Goal: Task Accomplishment & Management: Complete application form

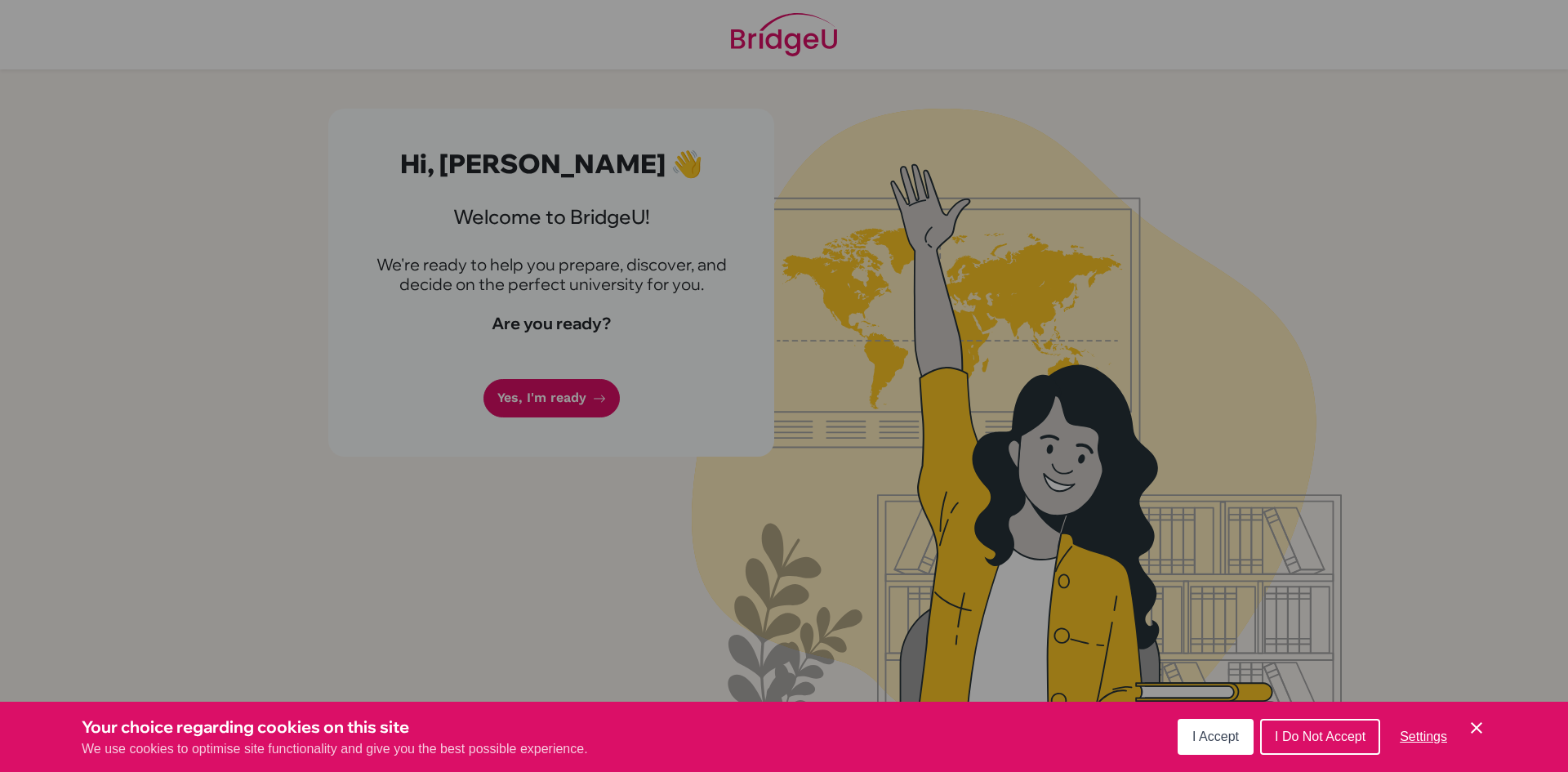
click at [556, 404] on div "Cookie Preferences" at bounding box center [784, 386] width 1568 height 772
click at [1233, 745] on button "I Accept" at bounding box center [1215, 737] width 76 height 36
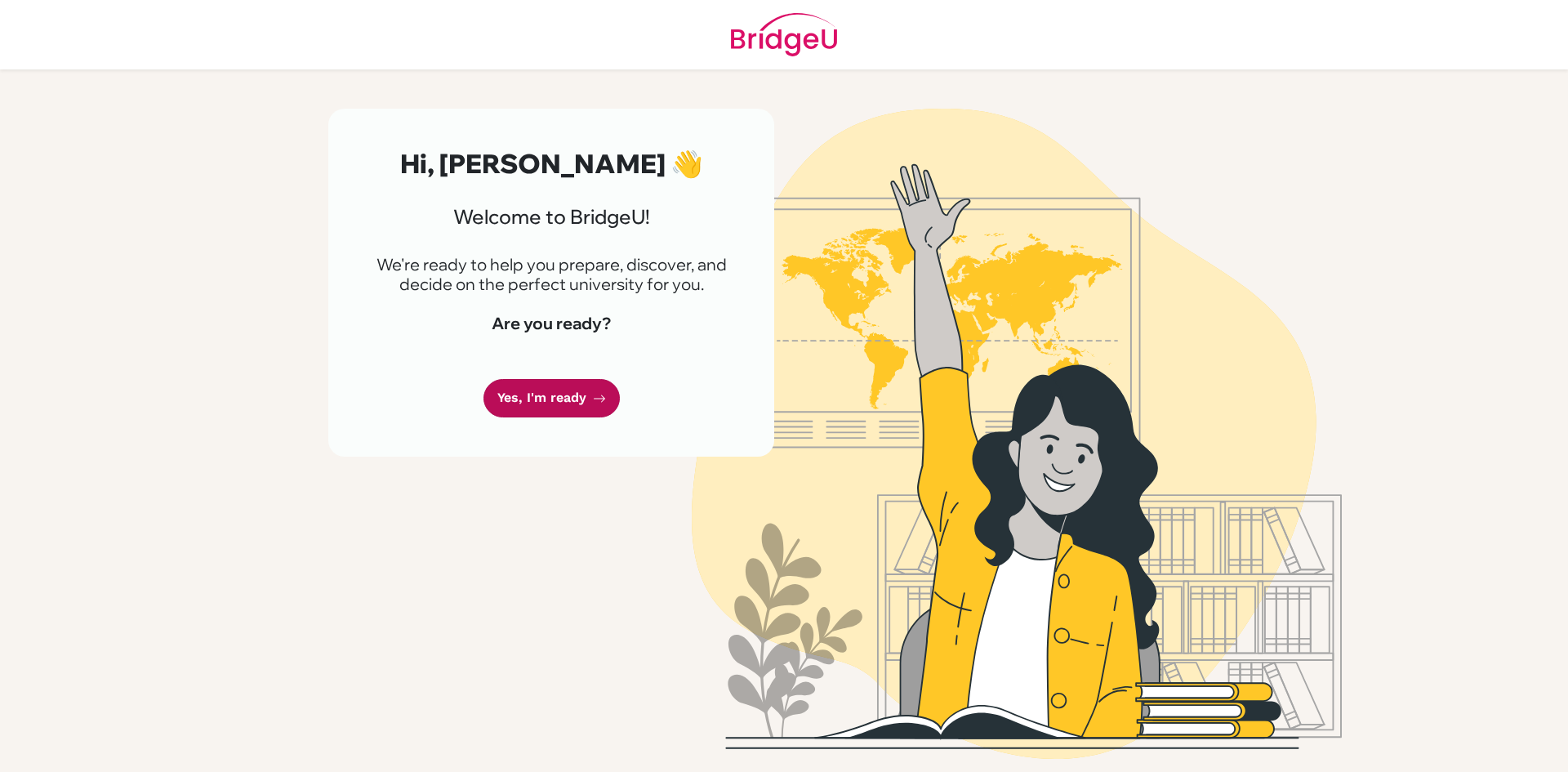
click at [532, 404] on link "Yes, I'm ready" at bounding box center [552, 399] width 137 height 38
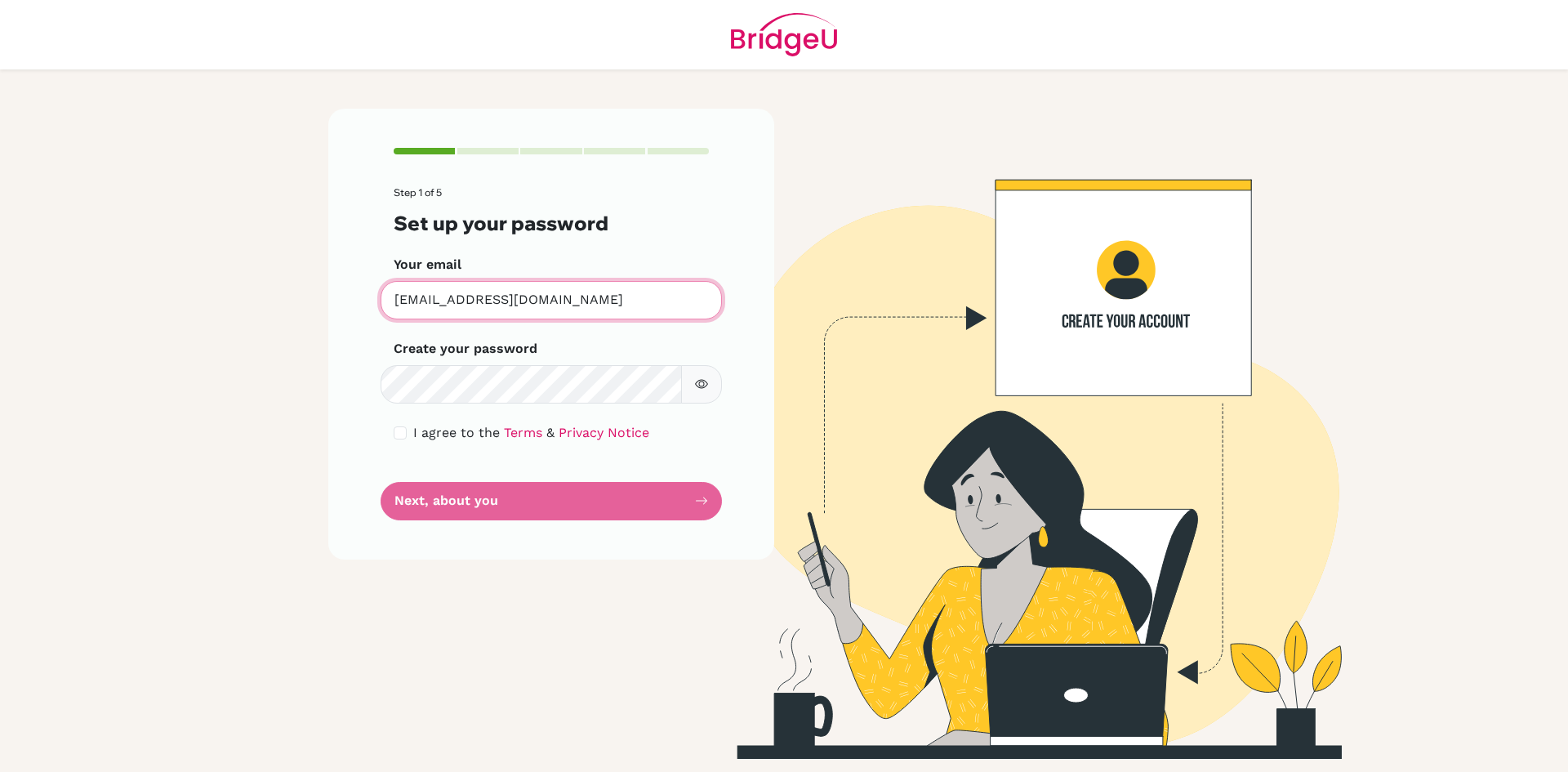
drag, startPoint x: 617, startPoint y: 300, endPoint x: 325, endPoint y: 309, distance: 292.1
click at [325, 309] on div "Step 1 of 5 Set up your password Your email elias_lippens@bisvietnam.com Invali…" at bounding box center [551, 434] width 466 height 650
click at [411, 434] on div "I agree to the Terms & Privacy Notice" at bounding box center [551, 434] width 315 height 20
click at [408, 434] on div "I agree to the Terms & Privacy Notice" at bounding box center [551, 434] width 315 height 20
click at [402, 434] on input "checkbox" at bounding box center [400, 434] width 13 height 13
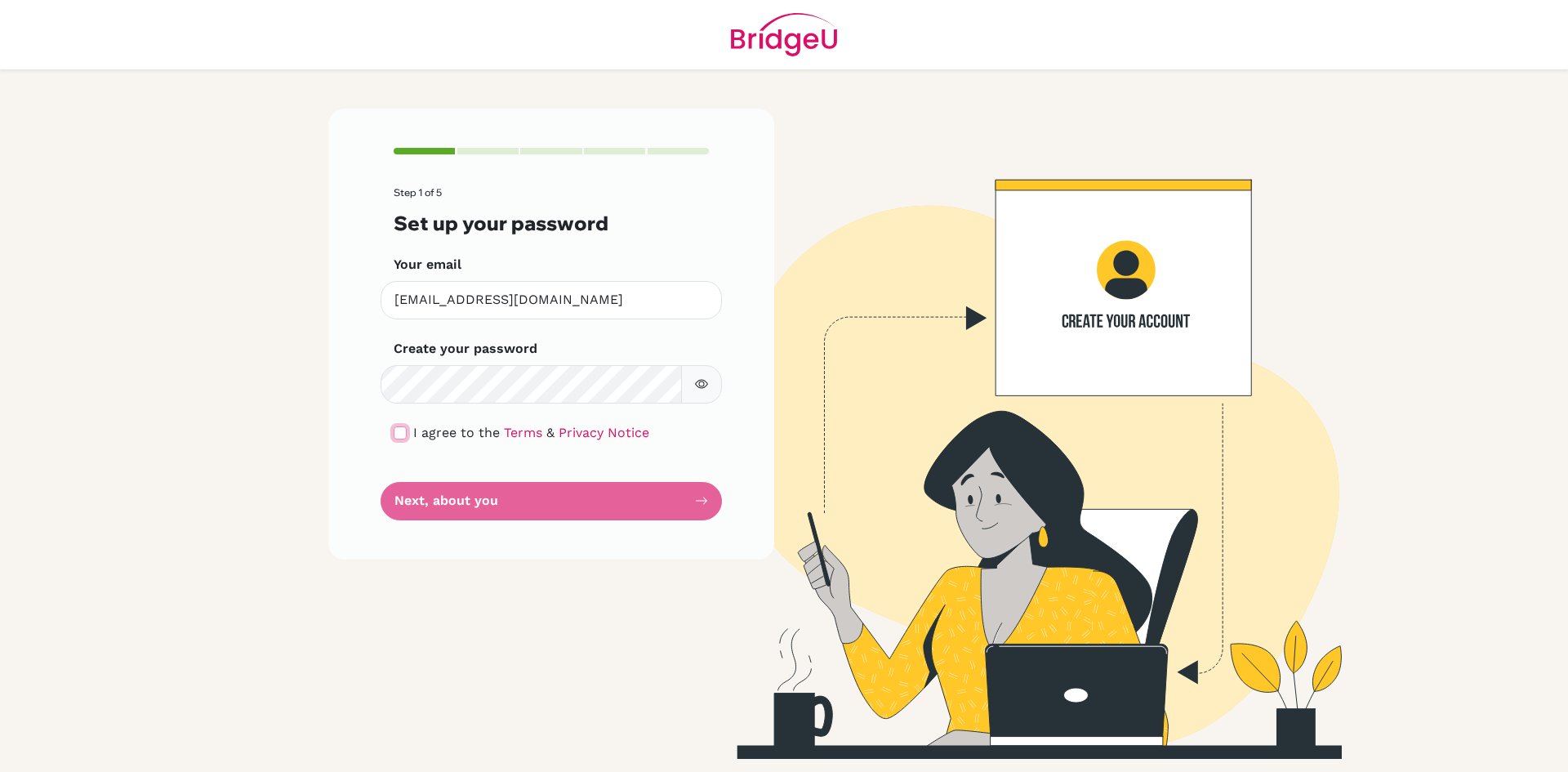
checkbox input "true"
click at [457, 489] on button "Next, about you" at bounding box center [552, 501] width 342 height 38
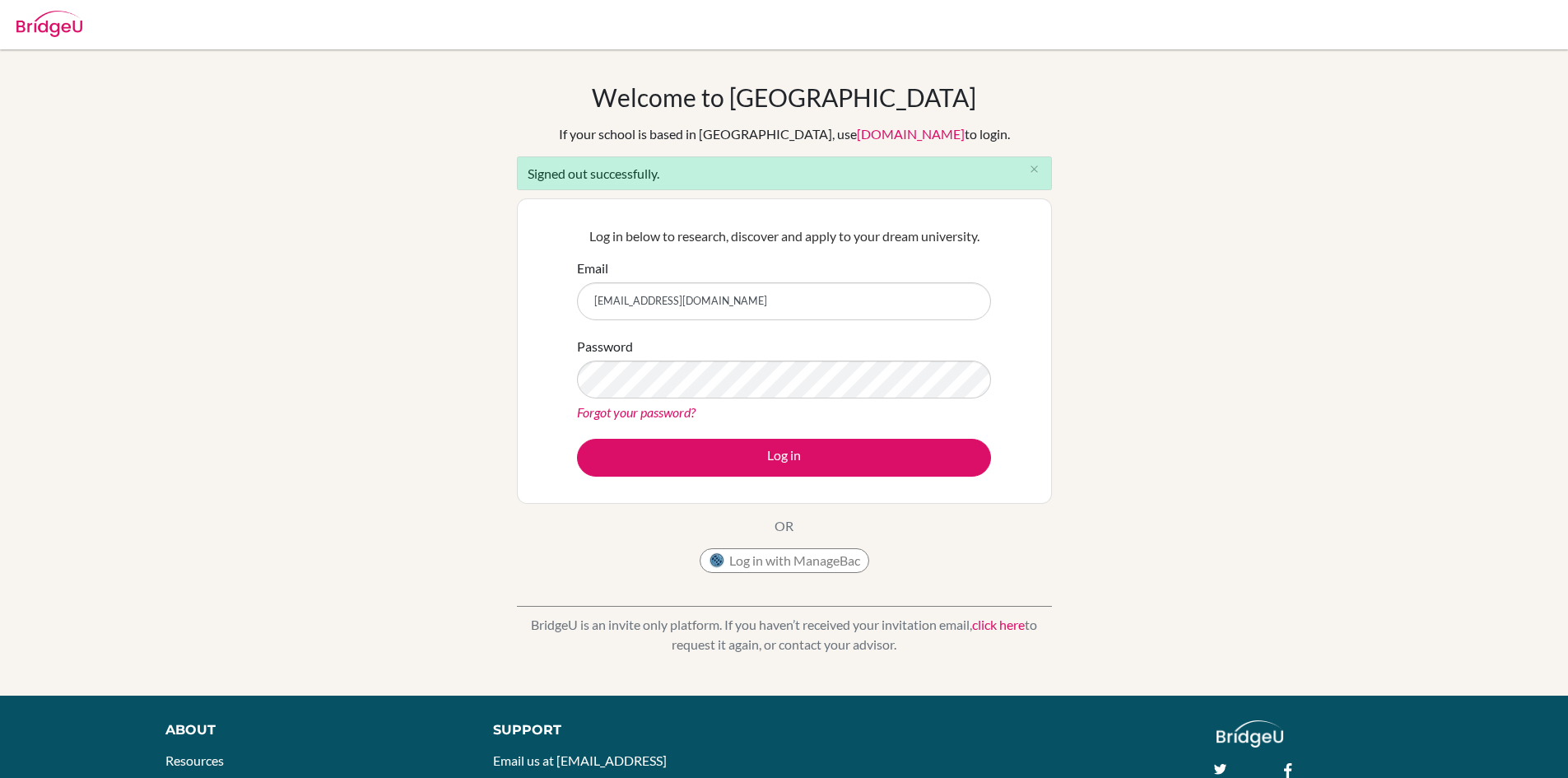
type input "[EMAIL_ADDRESS][DOMAIN_NAME]"
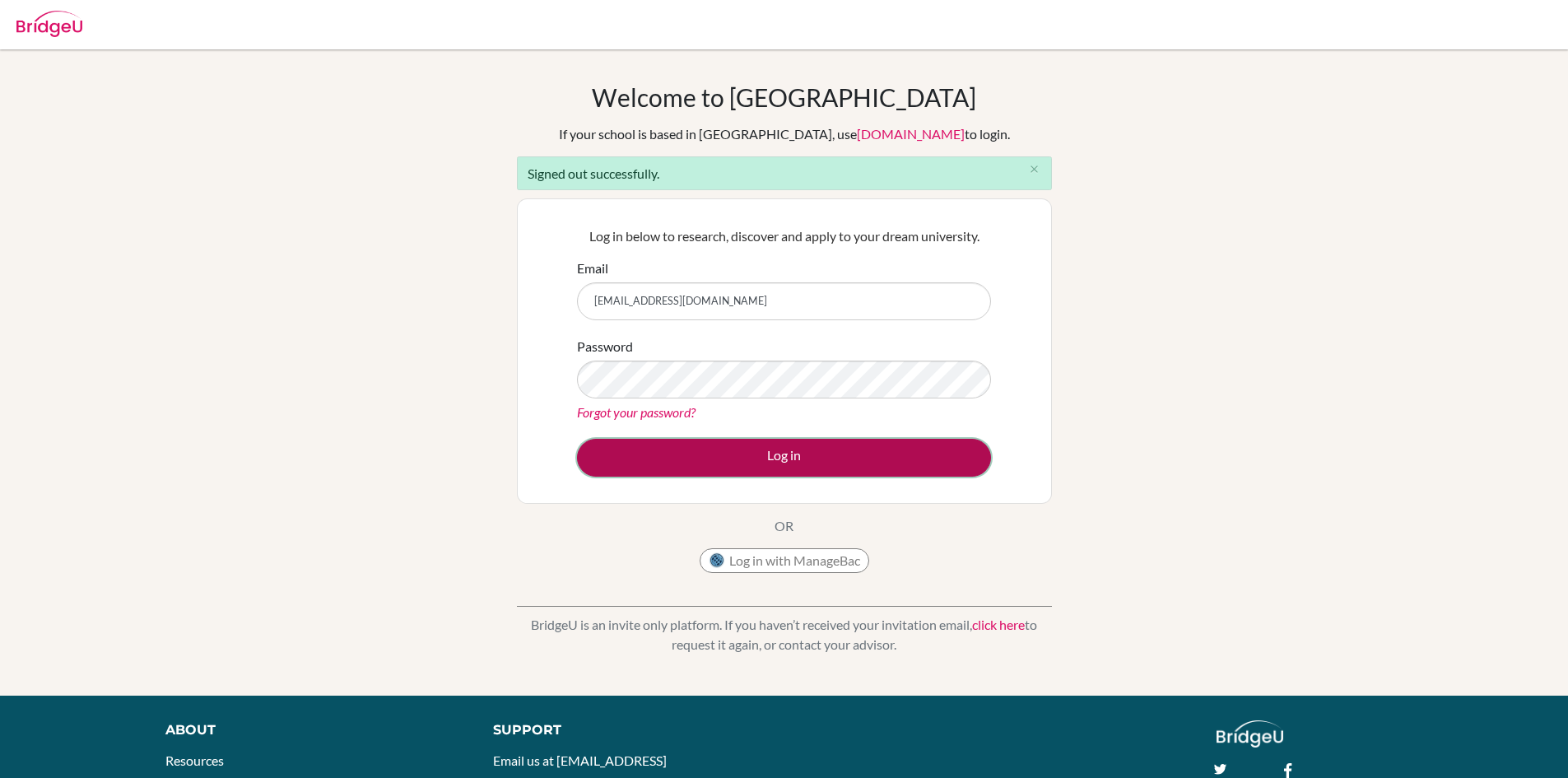
click at [709, 455] on button "Log in" at bounding box center [784, 457] width 414 height 38
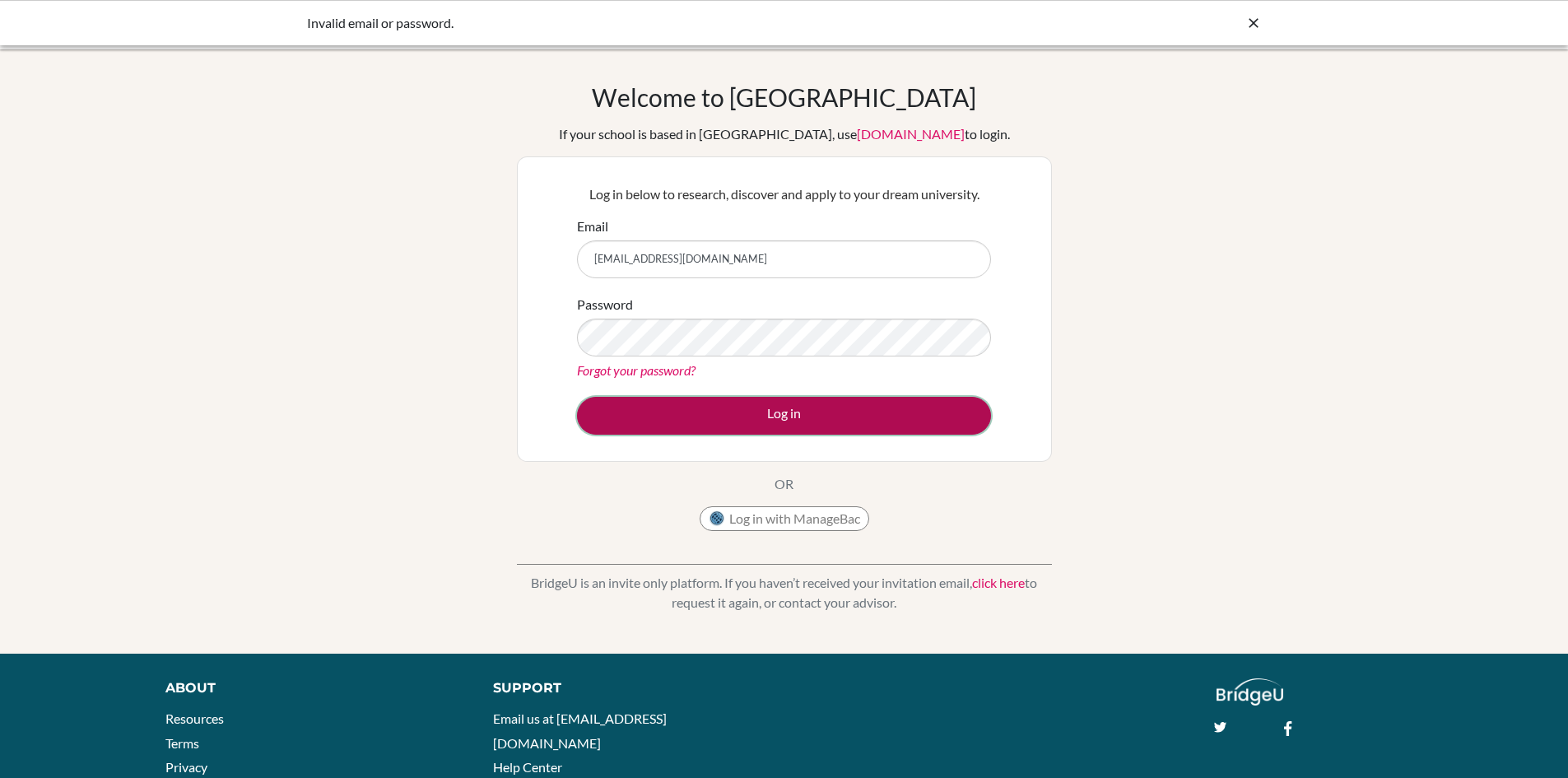
click at [732, 413] on button "Log in" at bounding box center [784, 415] width 414 height 38
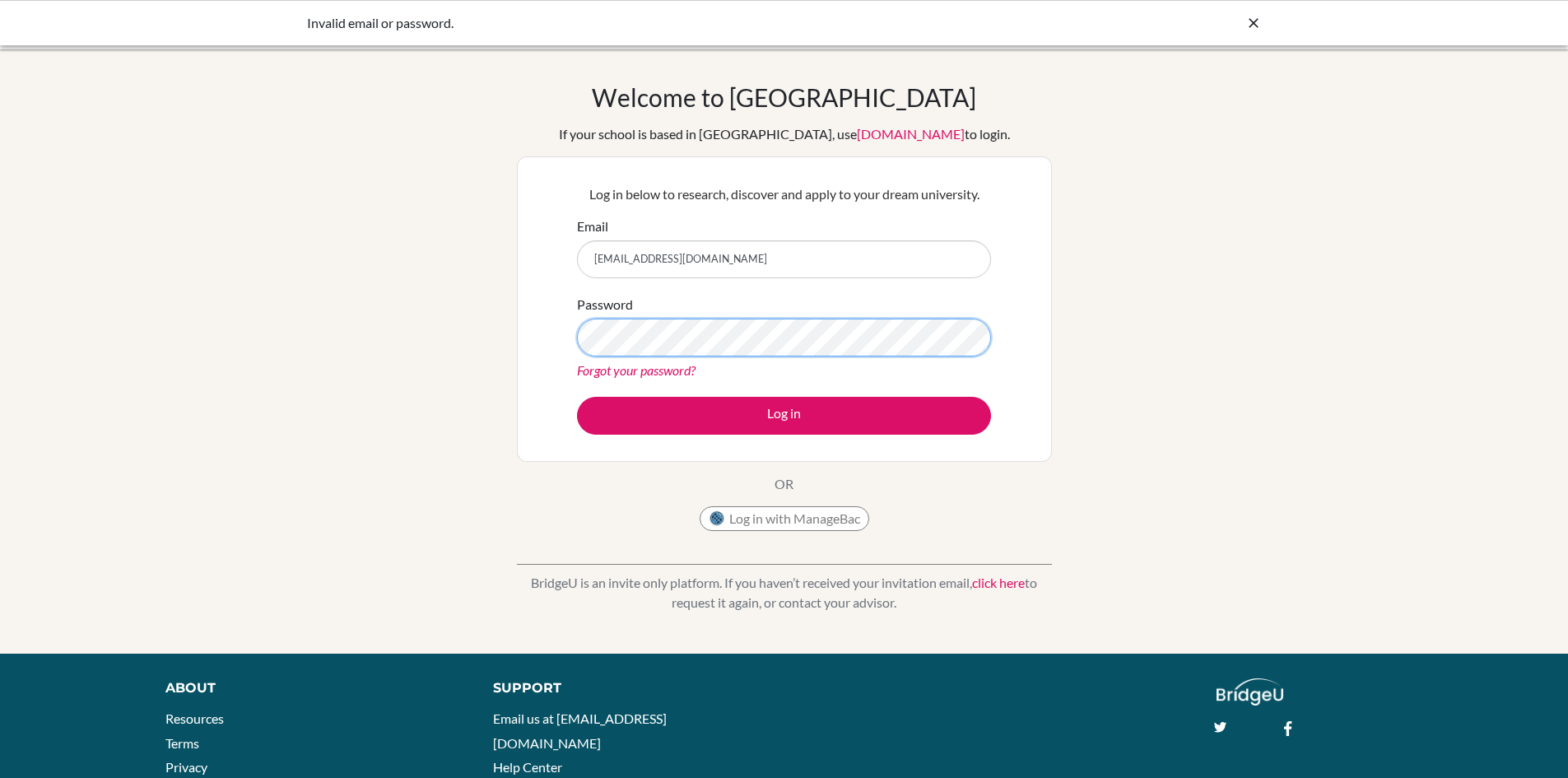
click at [577, 397] on button "Log in" at bounding box center [784, 415] width 414 height 38
drag, startPoint x: 786, startPoint y: 413, endPoint x: 1039, endPoint y: 391, distance: 254.0
click at [1037, 394] on div "Log in below to research, discover and apply to your dream university. Email ce…" at bounding box center [784, 309] width 535 height 306
click at [577, 397] on button "Log in" at bounding box center [784, 415] width 414 height 38
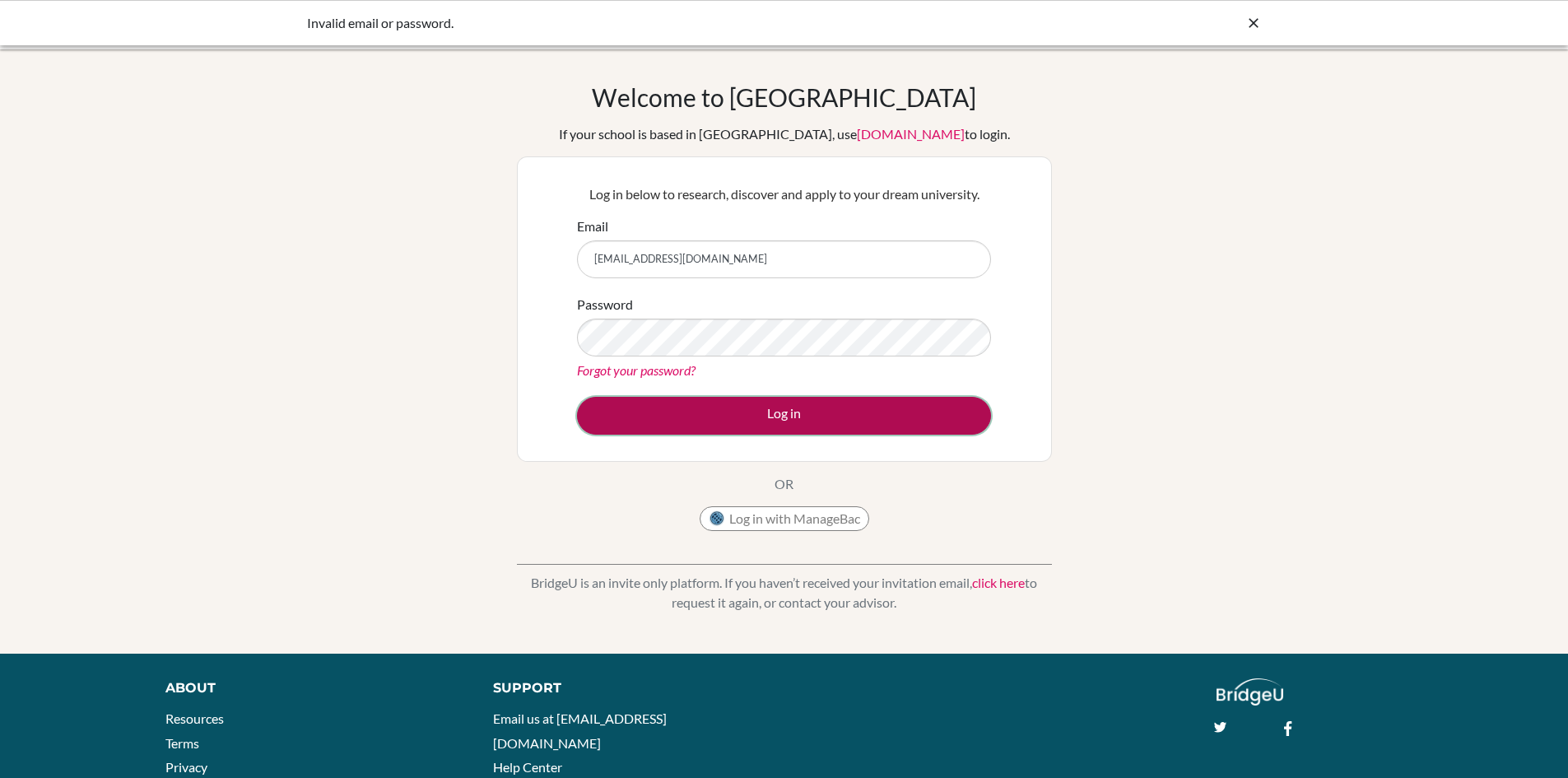
click at [789, 433] on button "Log in" at bounding box center [784, 415] width 414 height 38
click at [690, 419] on button "Log in" at bounding box center [784, 415] width 414 height 38
